Goal: Task Accomplishment & Management: Use online tool/utility

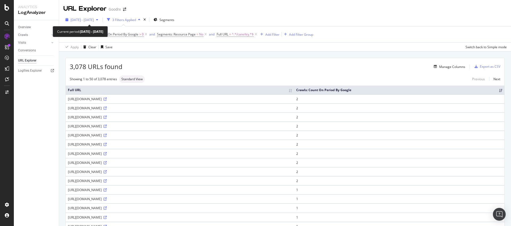
click at [94, 20] on span "[DATE] - [DATE]" at bounding box center [82, 20] width 23 height 5
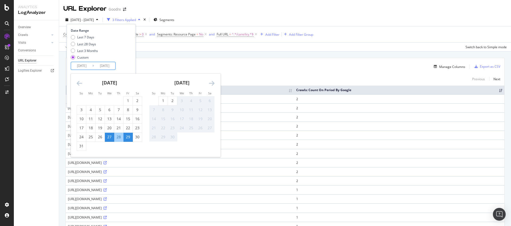
click at [111, 67] on input "[DATE]" at bounding box center [104, 65] width 21 height 7
click at [81, 147] on div "31" at bounding box center [81, 145] width 9 height 5
type input "[DATE]"
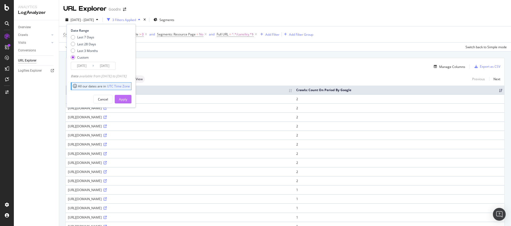
click at [127, 100] on div "Apply" at bounding box center [123, 99] width 8 height 5
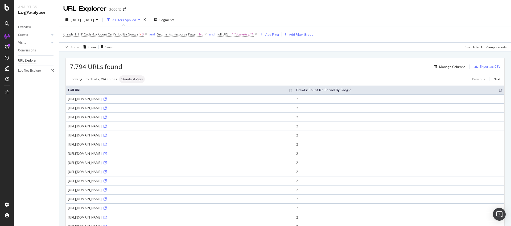
drag, startPoint x: 346, startPoint y: 100, endPoint x: 105, endPoint y: 100, distance: 241.4
click at [105, 100] on div "[URL][DOMAIN_NAME]" at bounding box center [180, 99] width 224 height 5
copy div "/care/try/uti/1?&utm_term=&utm_source=google&utm_medium=cpc&utm_campaign=806973…"
click at [486, 66] on div "Export as CSV" at bounding box center [490, 66] width 20 height 5
